Goal: Information Seeking & Learning: Learn about a topic

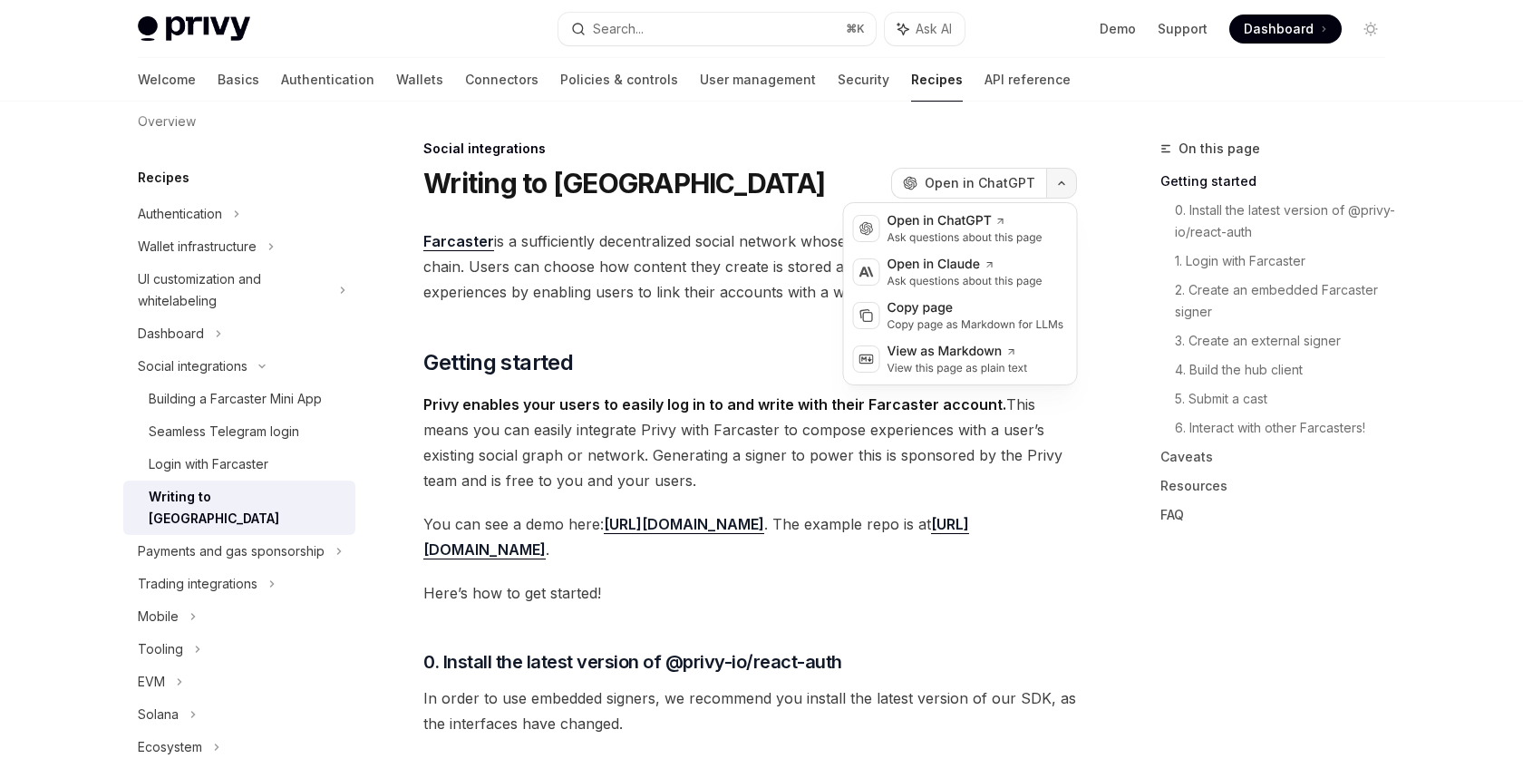
click at [1073, 186] on button "button" at bounding box center [1061, 183] width 31 height 31
click at [1009, 325] on div "Copy page as Markdown for LLMs" at bounding box center [976, 324] width 177 height 15
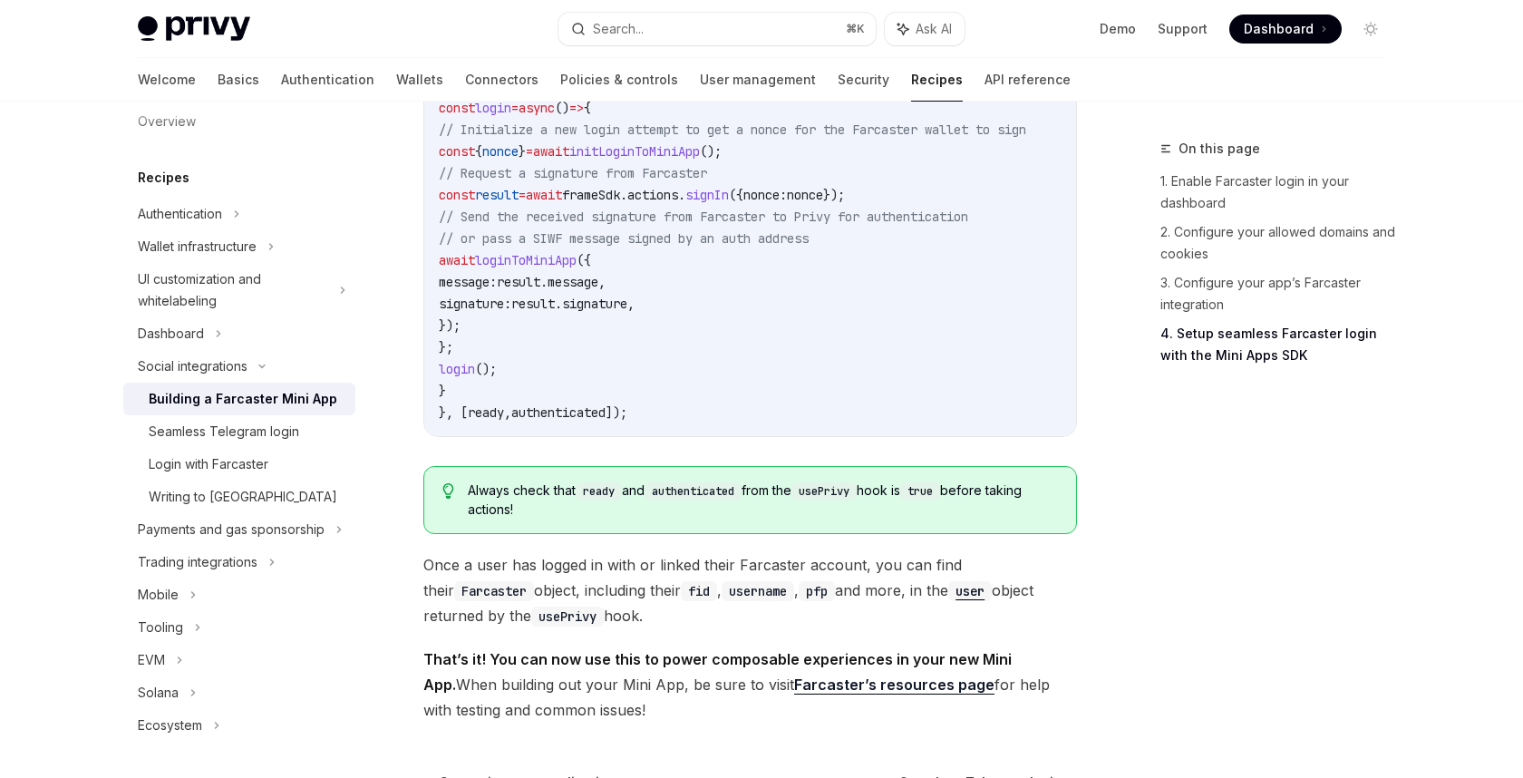
scroll to position [2864, 0]
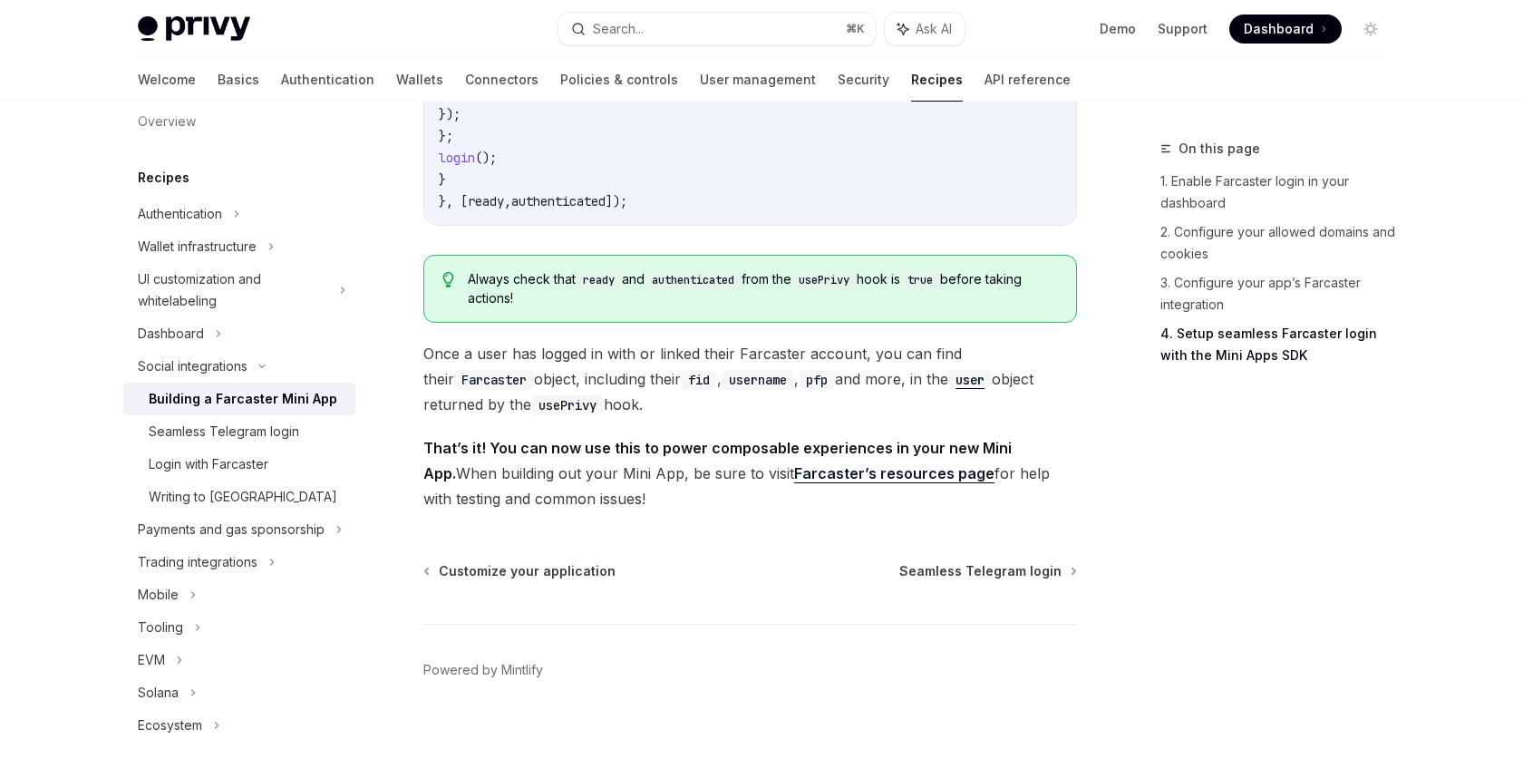
type textarea "*"
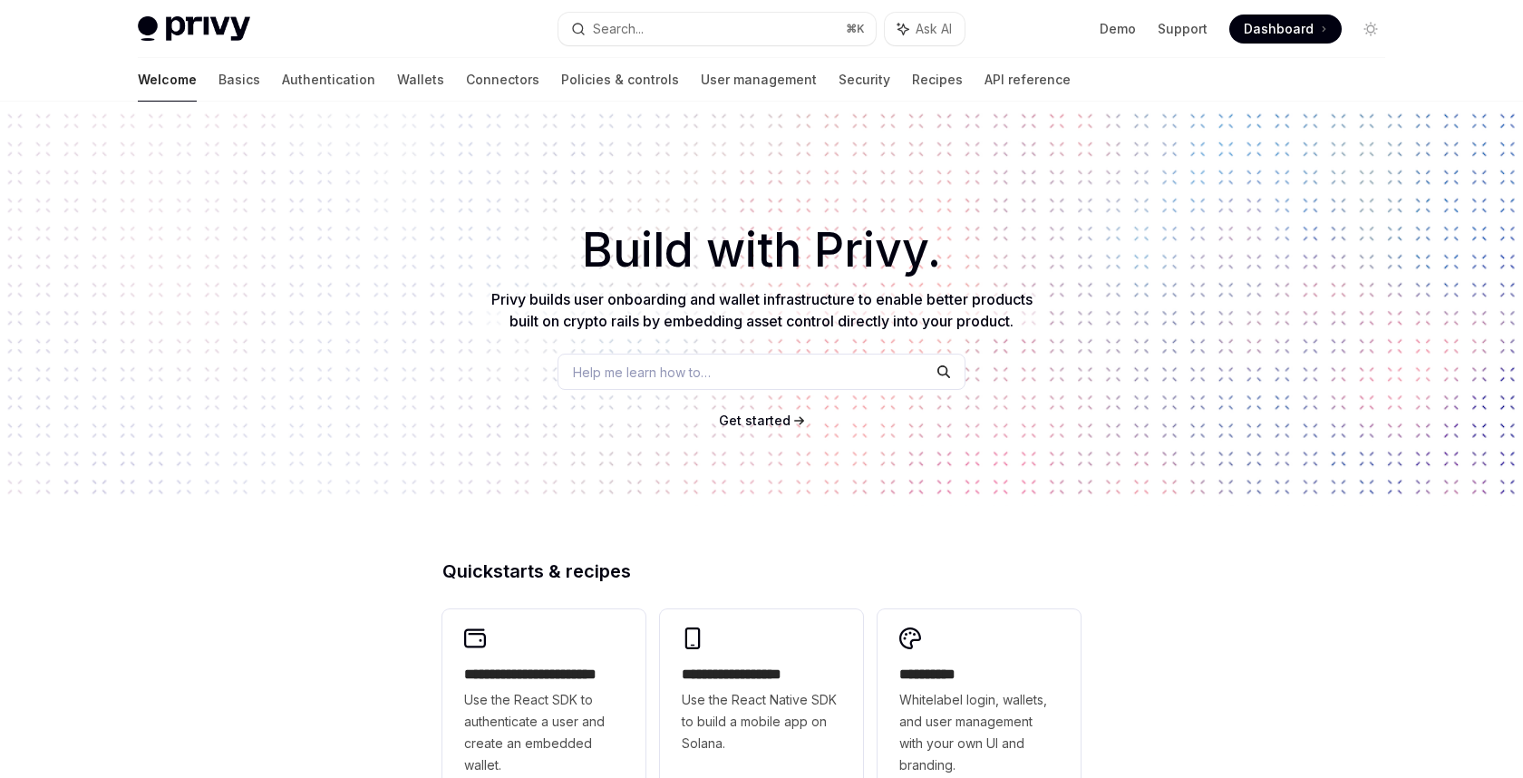
click at [590, 375] on span "Help me learn how to…" at bounding box center [642, 372] width 138 height 19
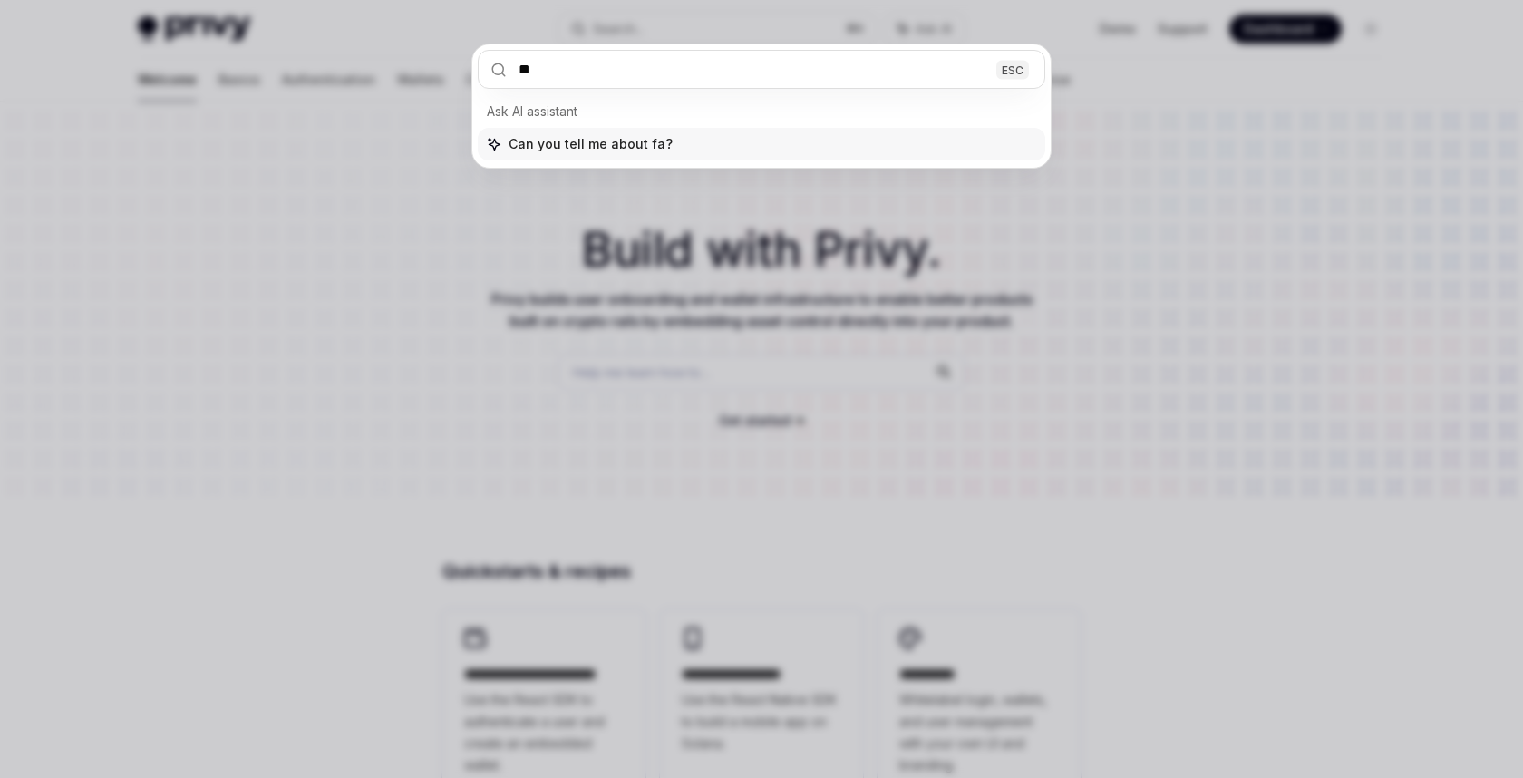
type input "***"
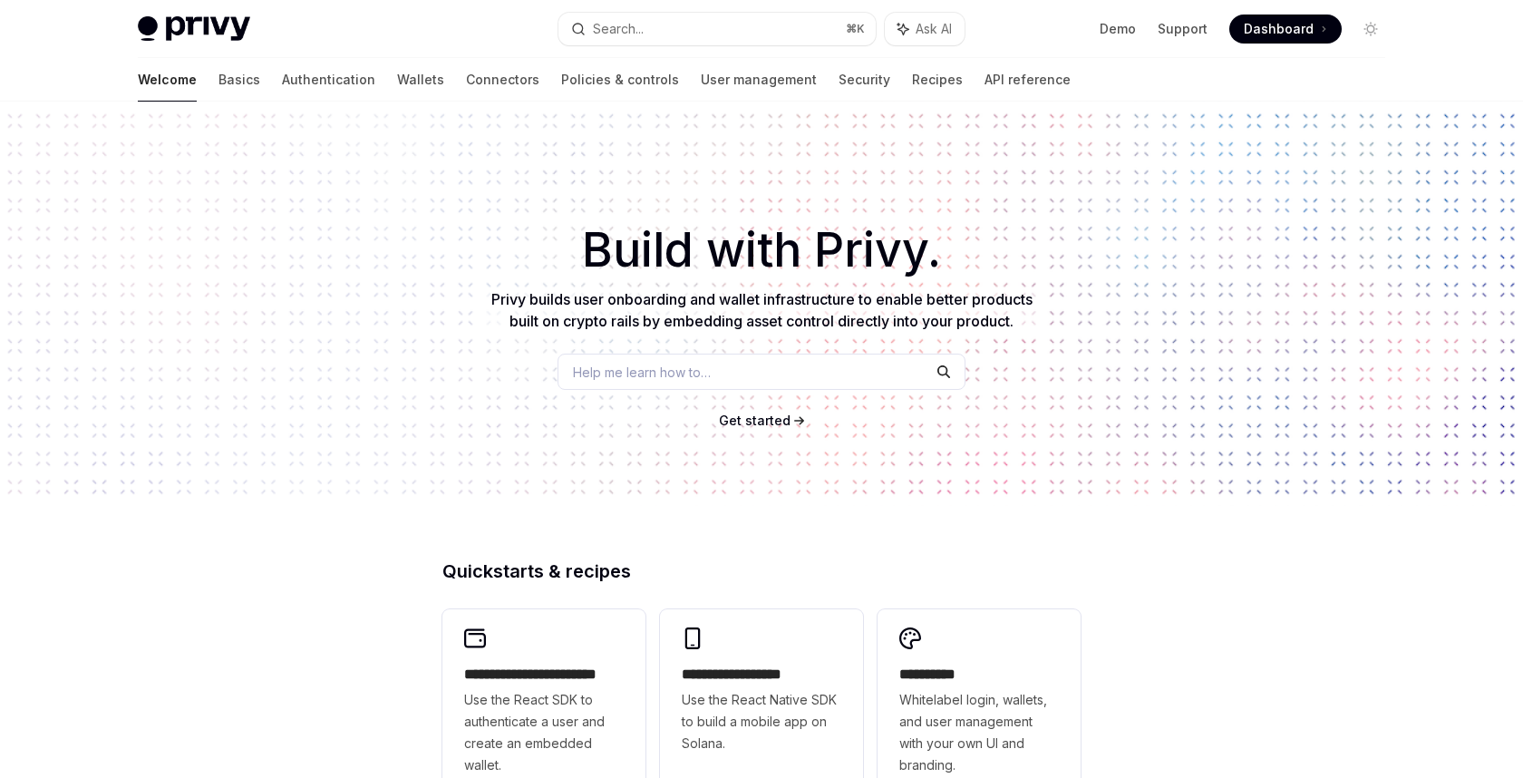
type textarea "*"
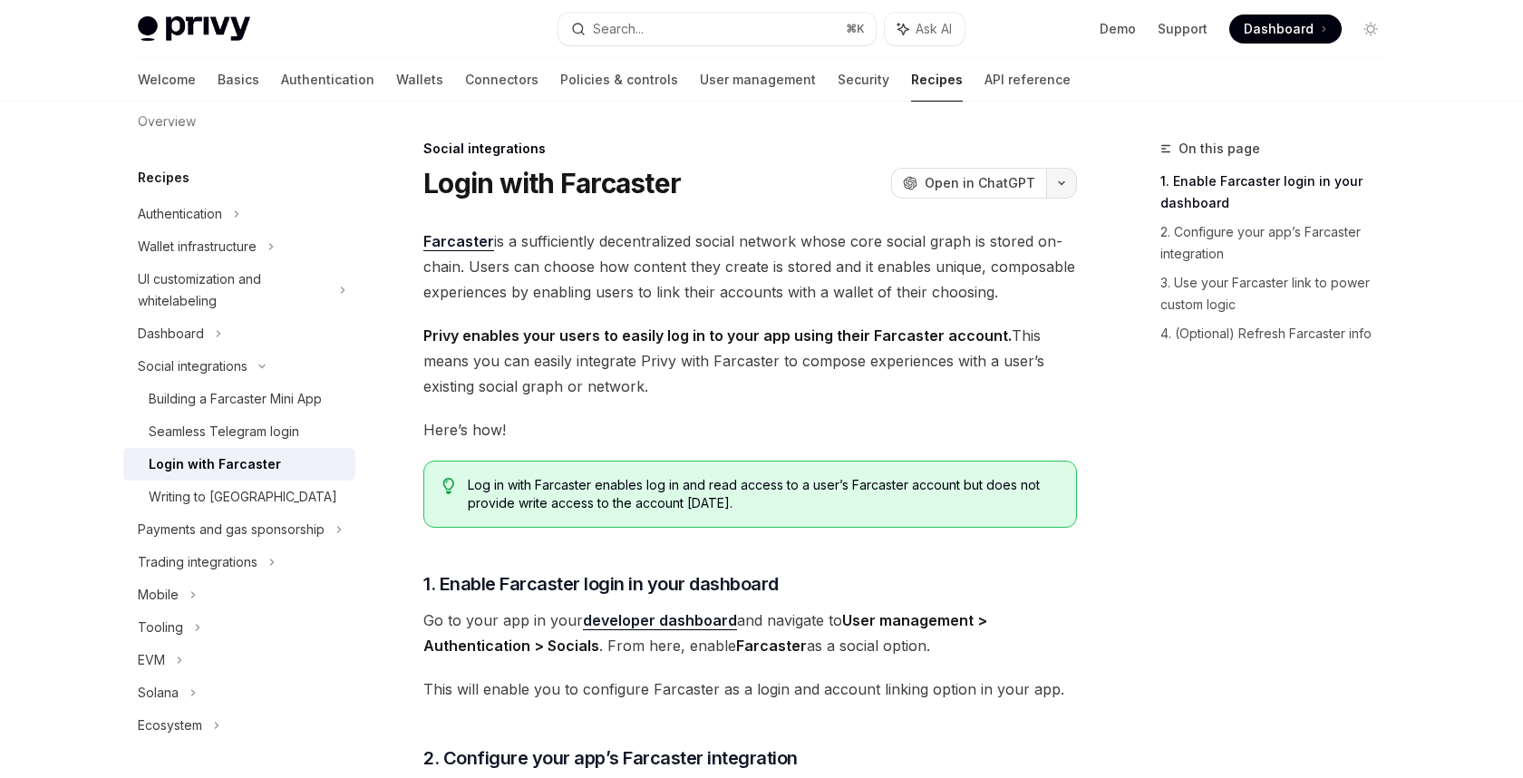
click at [1066, 180] on icon "button" at bounding box center [1062, 183] width 22 height 7
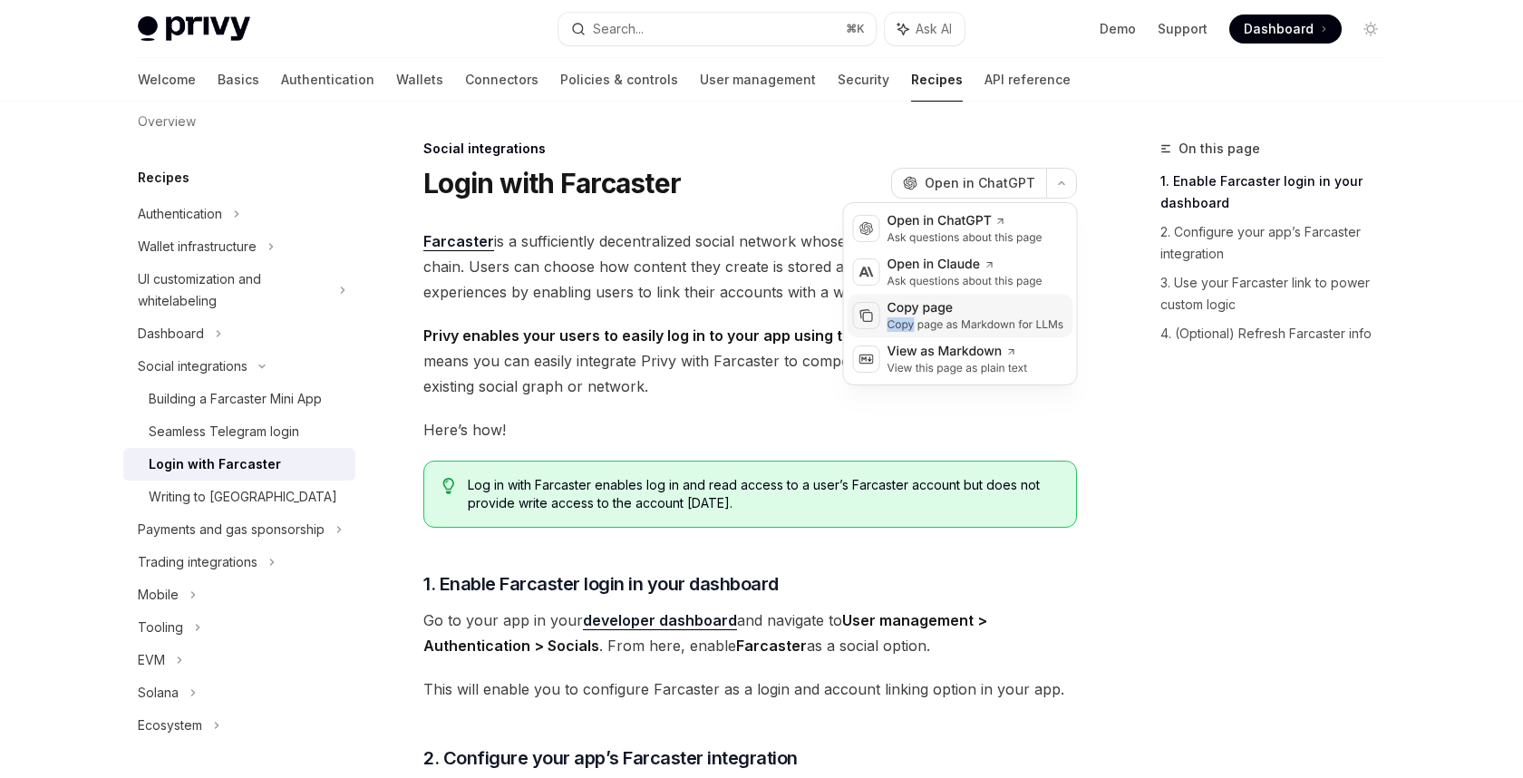
click at [906, 321] on div "Copy page as Markdown for LLMs" at bounding box center [976, 324] width 177 height 15
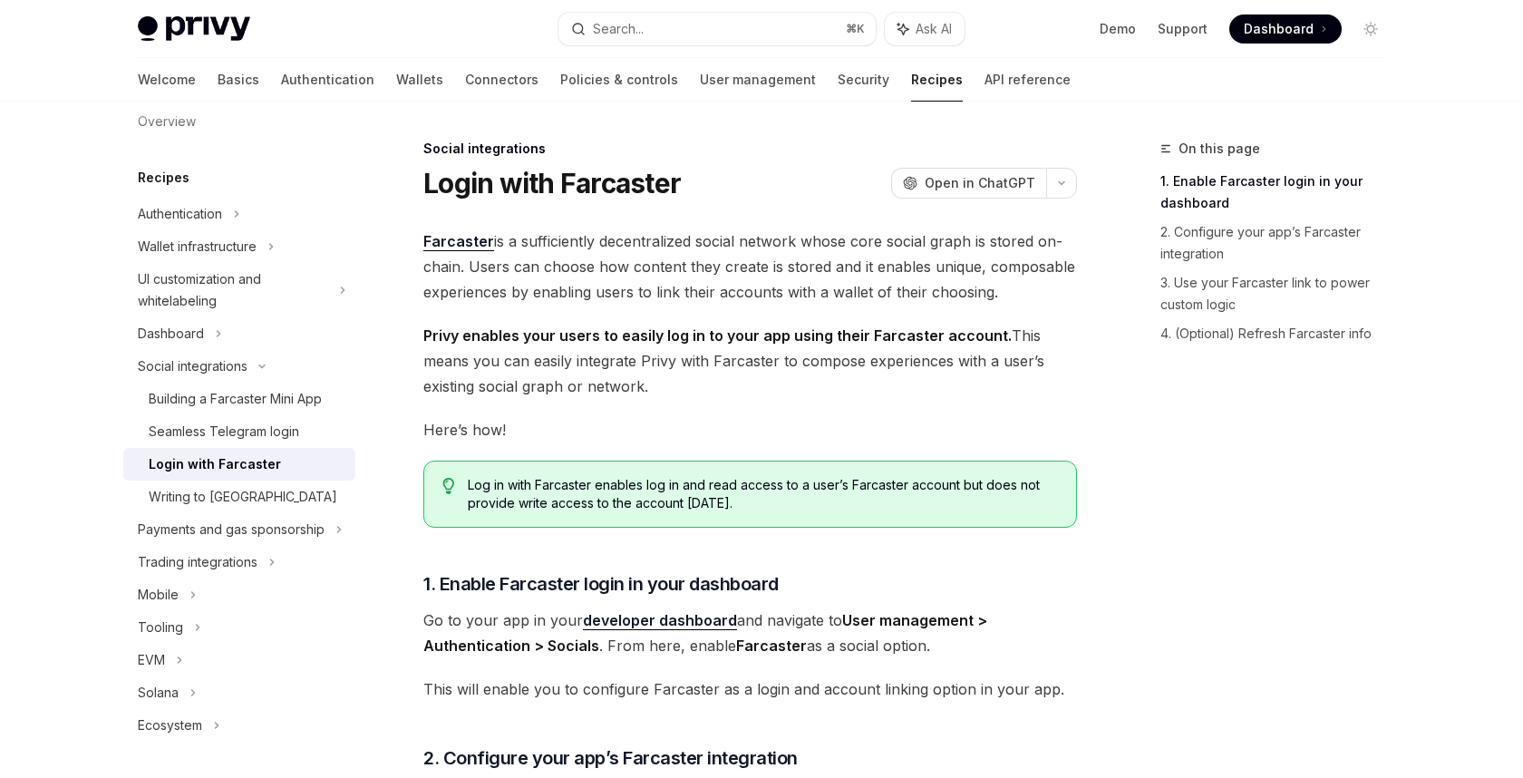
click at [1291, 29] on span "Dashboard" at bounding box center [1279, 29] width 70 height 18
